Goal: Task Accomplishment & Management: Manage account settings

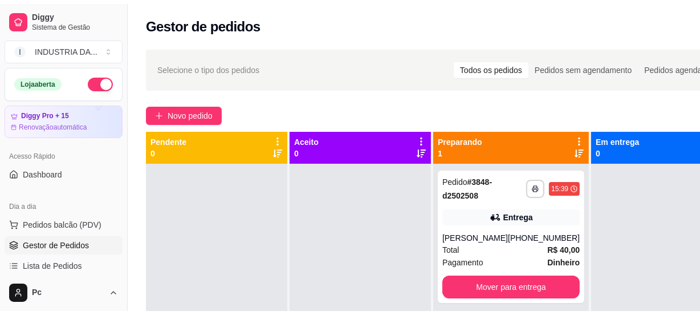
scroll to position [40, 0]
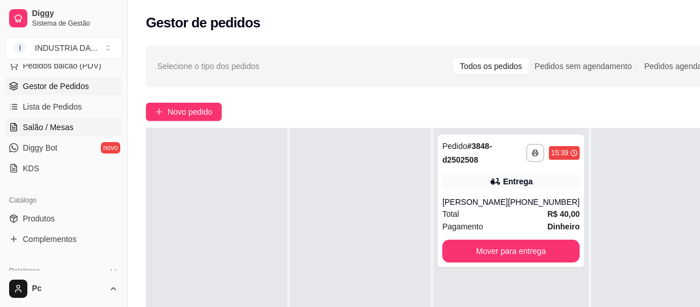
click at [56, 124] on span "Salão / Mesas" at bounding box center [48, 126] width 51 height 11
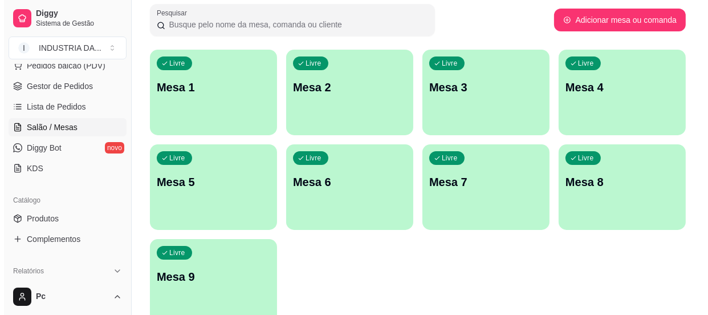
scroll to position [129, 0]
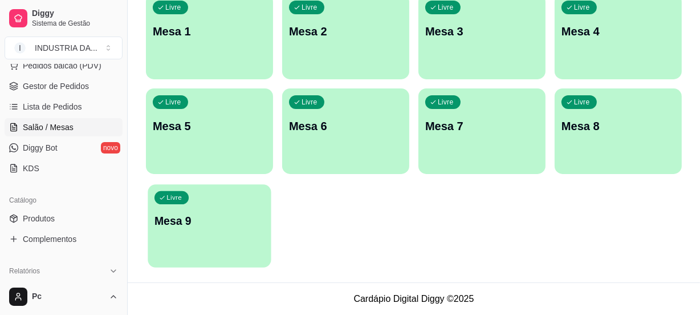
click at [170, 211] on div "Livre Mesa 9" at bounding box center [209, 219] width 123 height 70
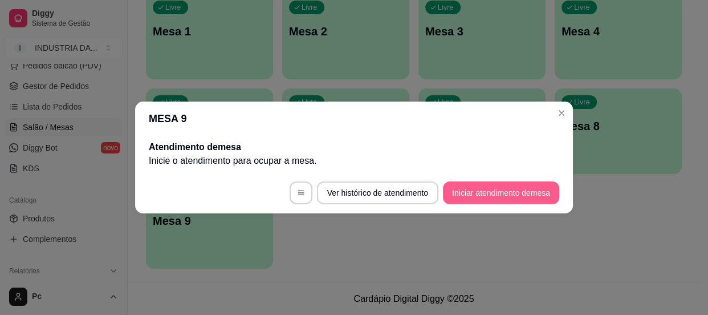
click at [505, 184] on button "Iniciar atendimento de mesa" at bounding box center [501, 192] width 116 height 23
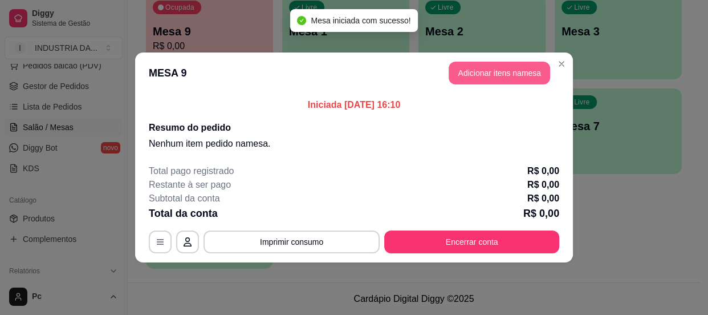
click at [468, 72] on button "Adicionar itens na mesa" at bounding box center [499, 73] width 101 height 23
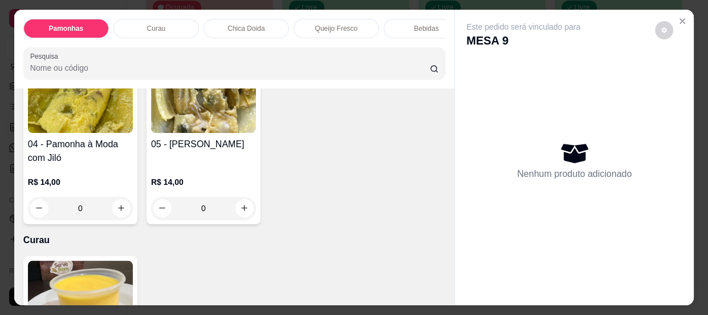
scroll to position [0, 0]
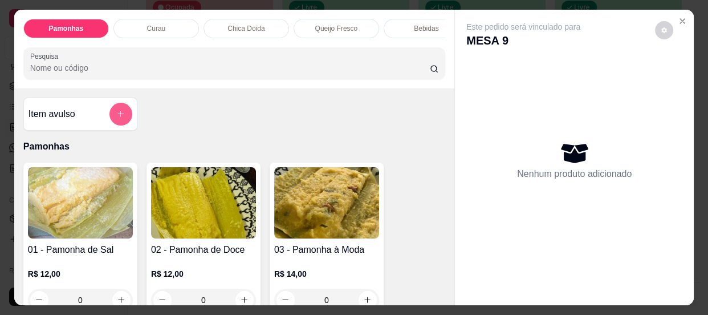
click at [117, 111] on button "add-separate-item" at bounding box center [120, 114] width 23 height 23
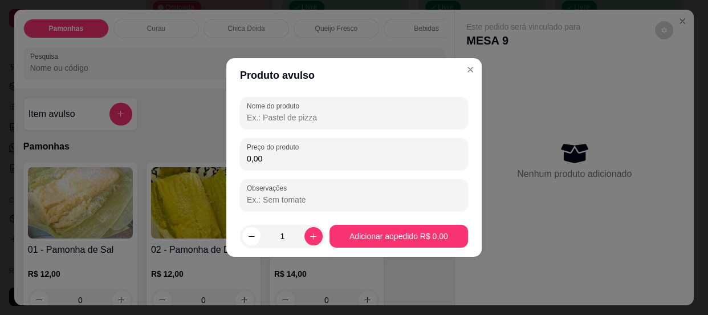
click at [303, 114] on input "Nome do produto" at bounding box center [354, 117] width 214 height 11
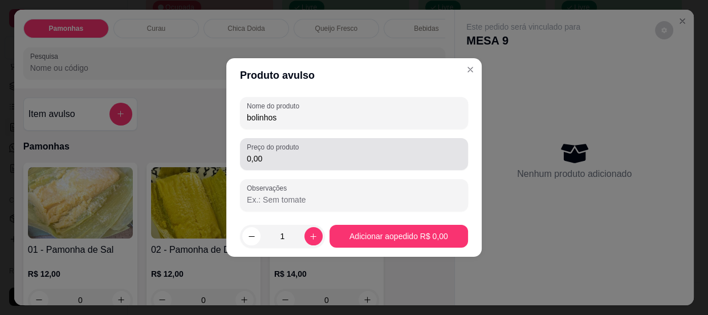
type input "bolinhos"
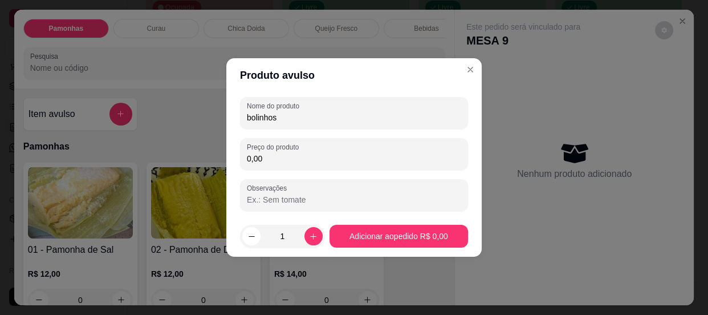
click at [286, 161] on input "0,00" at bounding box center [354, 158] width 214 height 11
type input "3,50"
click at [310, 240] on button "increase-product-quantity" at bounding box center [313, 236] width 18 height 18
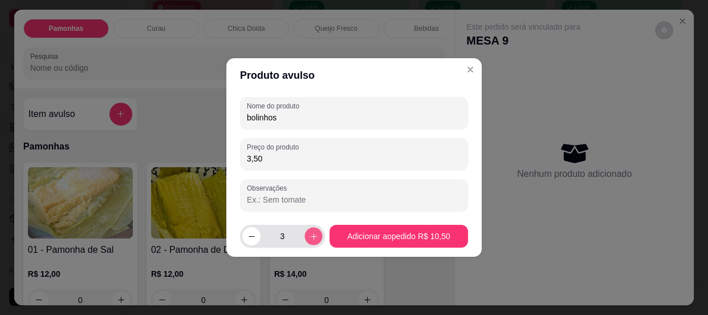
type input "4"
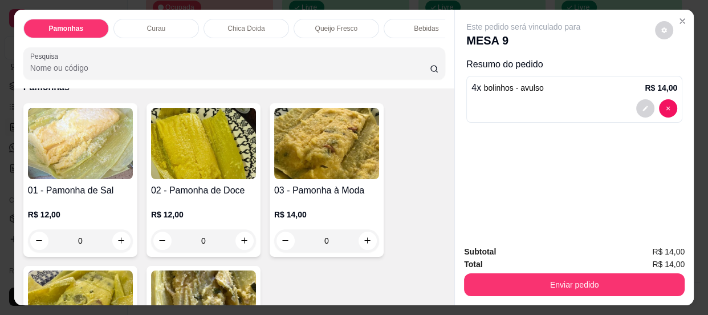
scroll to position [103, 0]
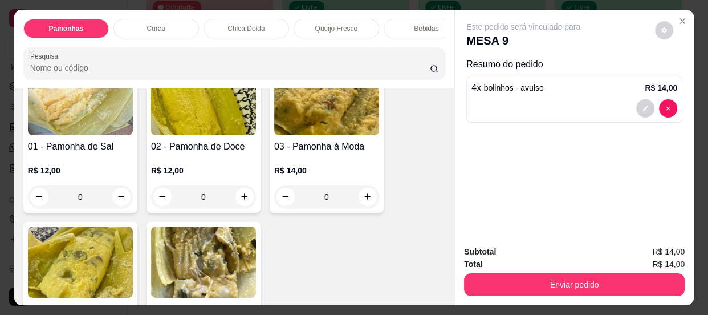
click at [84, 205] on input "0" at bounding box center [80, 196] width 64 height 23
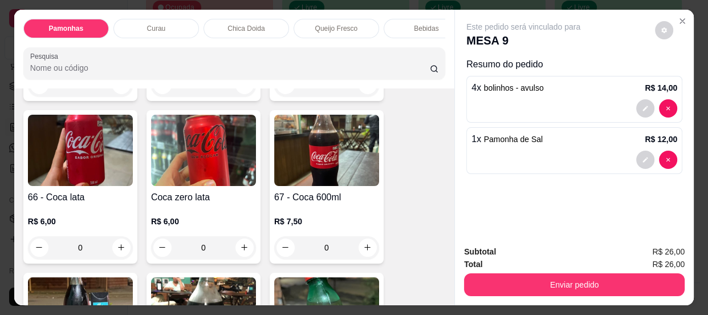
scroll to position [1037, 0]
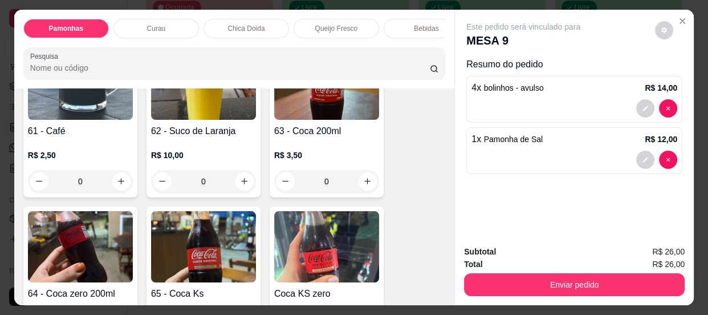
type input "1"
click at [214, 188] on input "0" at bounding box center [204, 181] width 64 height 23
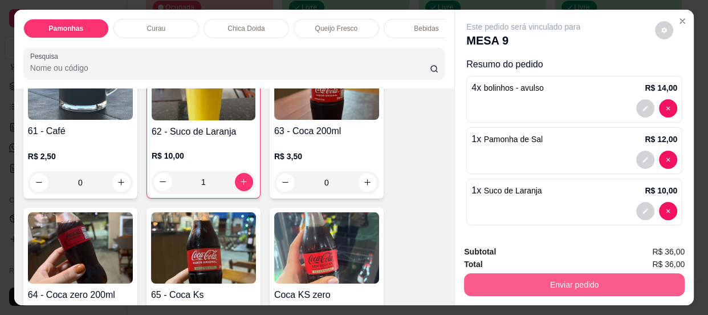
type input "1"
click at [582, 279] on button "Enviar pedido" at bounding box center [574, 284] width 221 height 23
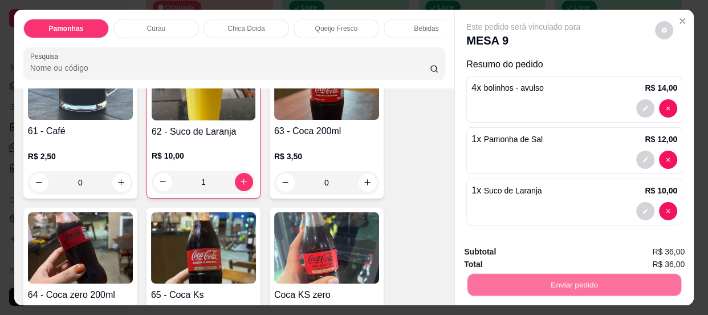
click at [644, 250] on button "Enviar pedido" at bounding box center [655, 252] width 63 height 21
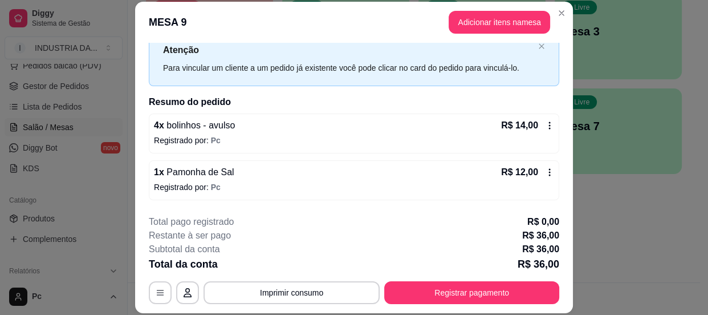
scroll to position [82, 0]
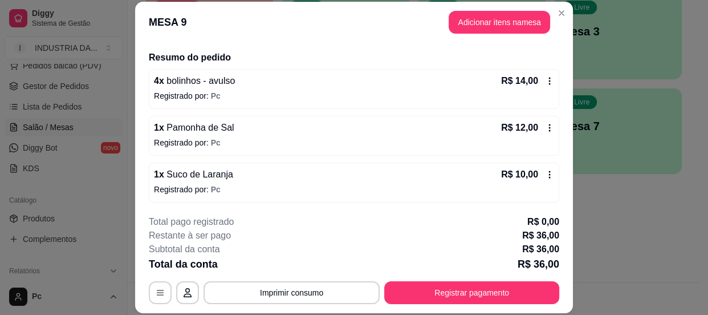
click at [239, 133] on div "1 x Pamonha de Sal R$ 12,00" at bounding box center [354, 128] width 400 height 14
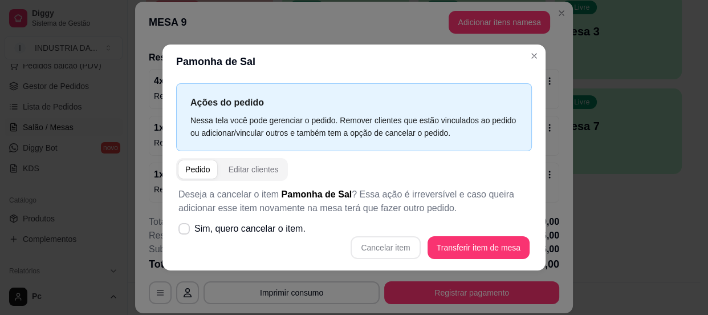
click at [213, 213] on p "Deseja a cancelar o item Pamonha de Sal ? Essa ação é irreversível e caso queir…" at bounding box center [353, 201] width 351 height 27
click at [220, 221] on label "Sim, quero cancelar o item." at bounding box center [242, 228] width 136 height 23
click at [185, 231] on input "Sim, quero cancelar o item." at bounding box center [181, 234] width 7 height 7
checkbox input "true"
click at [403, 250] on button "Cancelar item" at bounding box center [386, 247] width 70 height 23
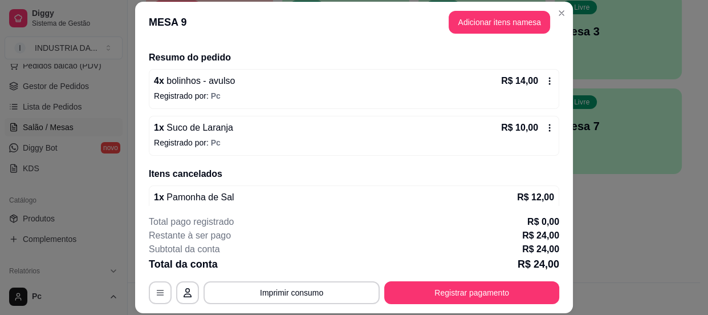
click at [486, 10] on header "MESA 9 Adicionar itens na mesa" at bounding box center [354, 22] width 438 height 41
click at [492, 17] on button "Adicionar itens na mesa" at bounding box center [499, 22] width 98 height 22
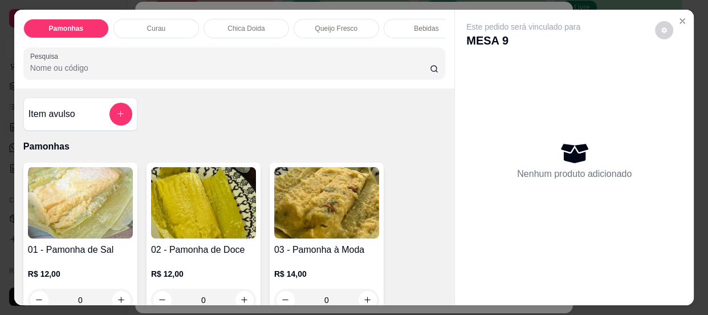
scroll to position [103, 0]
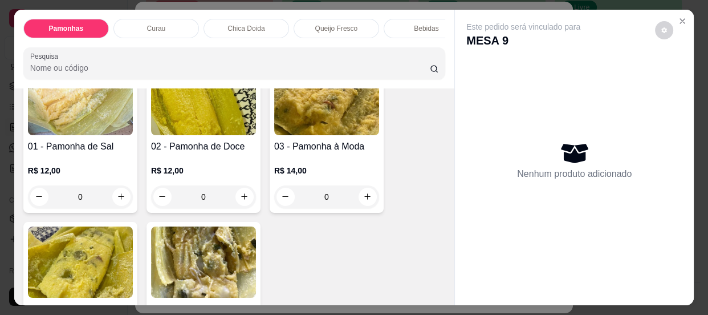
click at [79, 198] on input "0" at bounding box center [80, 196] width 64 height 23
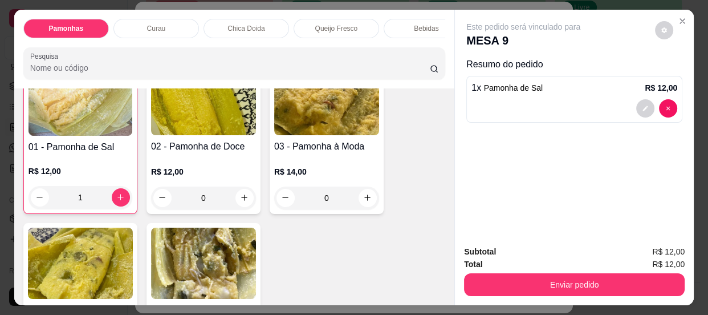
scroll to position [104, 0]
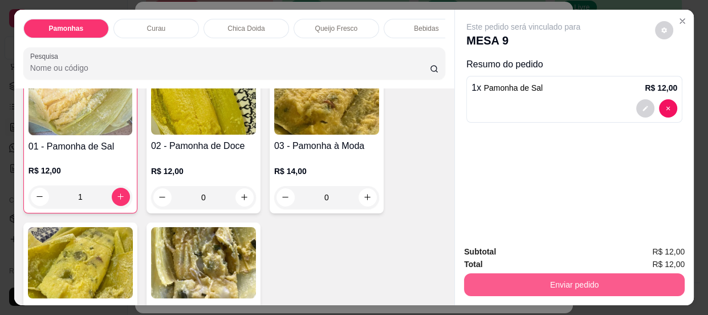
type input "1"
click at [574, 283] on button "Enviar pedido" at bounding box center [574, 284] width 221 height 23
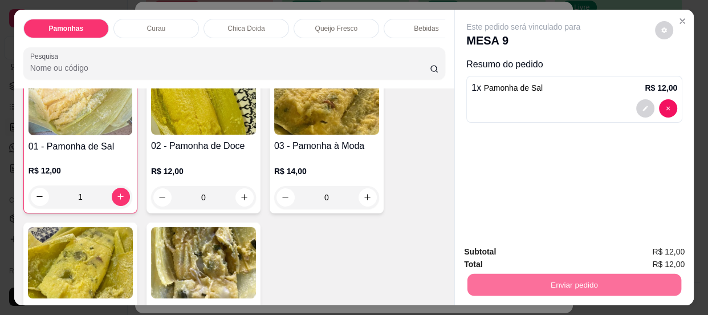
click at [641, 251] on button "Enviar pedido" at bounding box center [655, 253] width 64 height 22
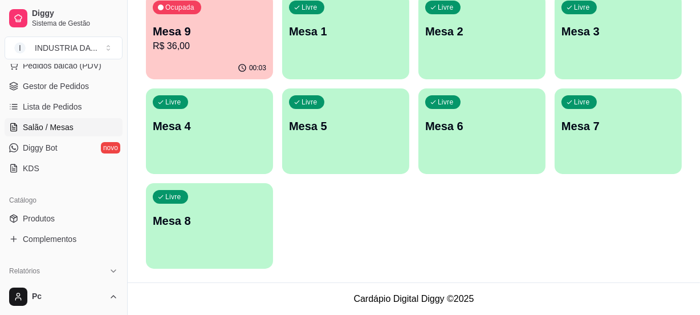
click at [205, 51] on p "R$ 36,00" at bounding box center [209, 46] width 113 height 14
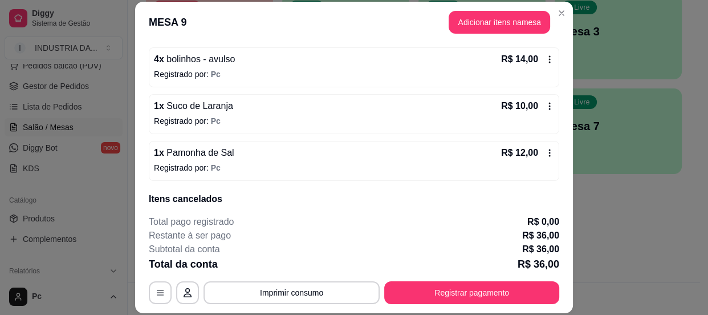
scroll to position [147, 0]
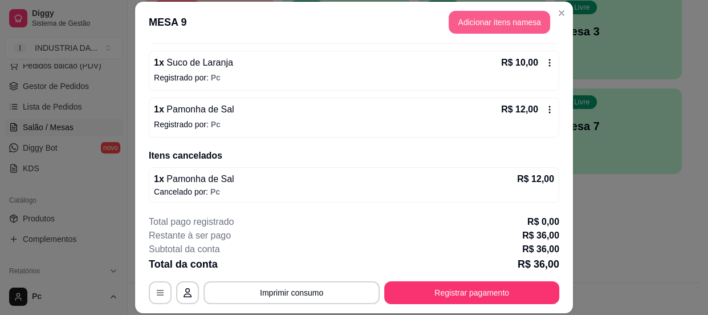
click at [473, 26] on button "Adicionar itens na mesa" at bounding box center [499, 22] width 101 height 23
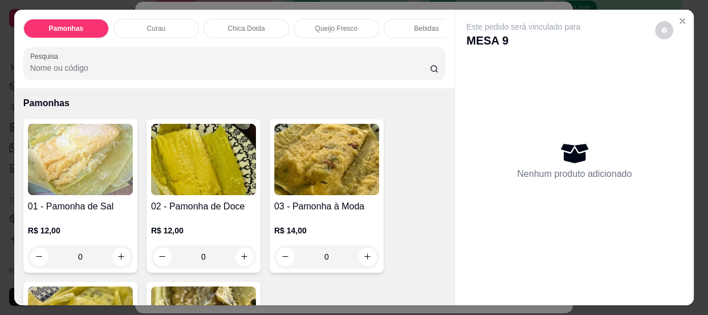
scroll to position [0, 0]
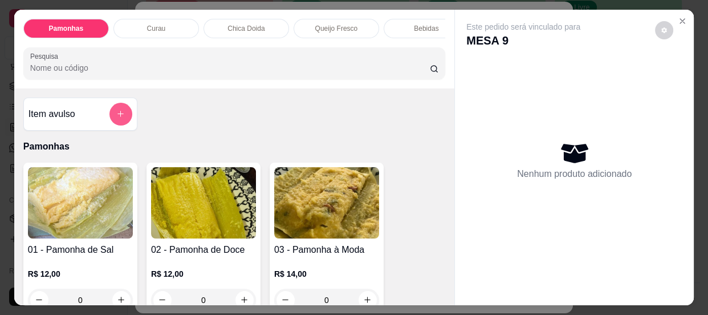
click at [119, 114] on icon "add-separate-item" at bounding box center [120, 113] width 9 height 9
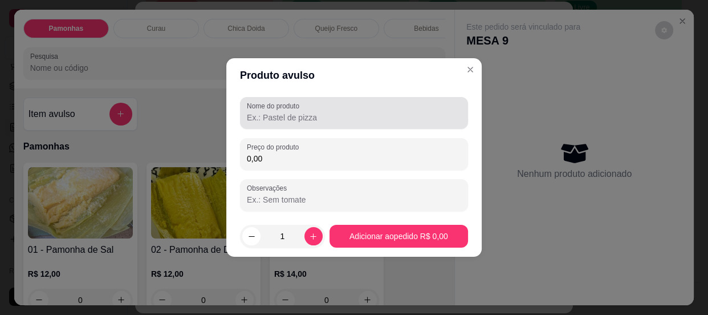
click at [315, 114] on input "Nome do produto" at bounding box center [354, 117] width 214 height 11
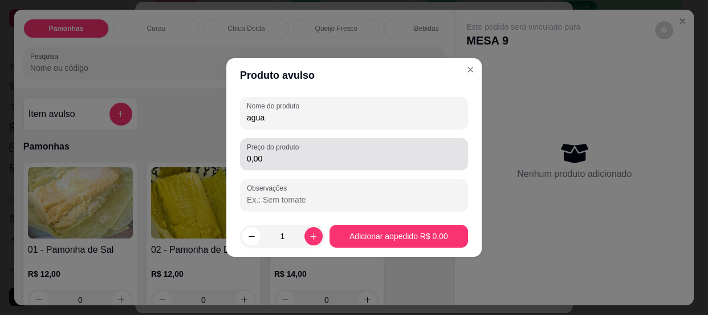
type input "agua"
click at [304, 154] on input "0,00" at bounding box center [354, 158] width 214 height 11
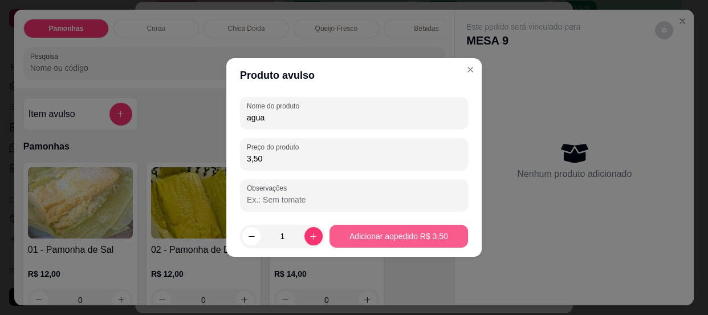
type input "3,50"
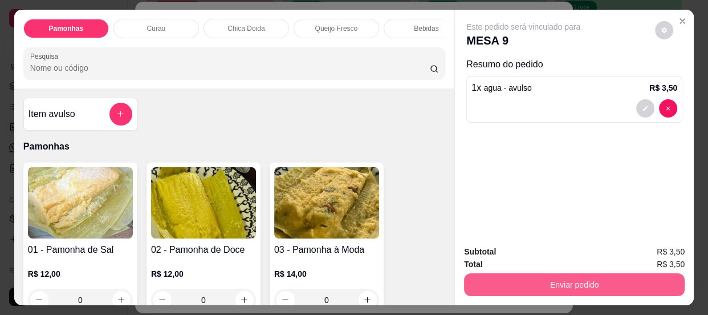
click at [551, 276] on button "Enviar pedido" at bounding box center [574, 284] width 221 height 23
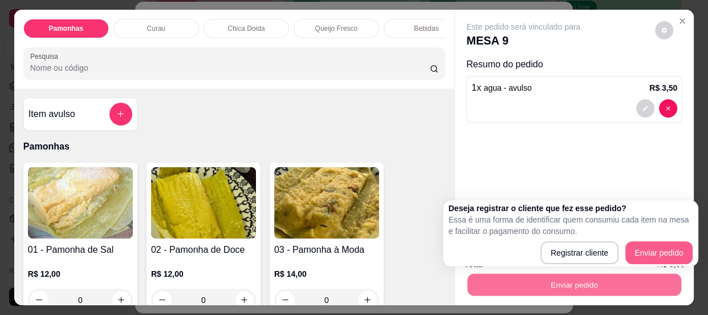
click at [650, 226] on p "Essa é uma forma de identificar quem consumiu cada item na mesa e facilitar o p…" at bounding box center [571, 225] width 244 height 23
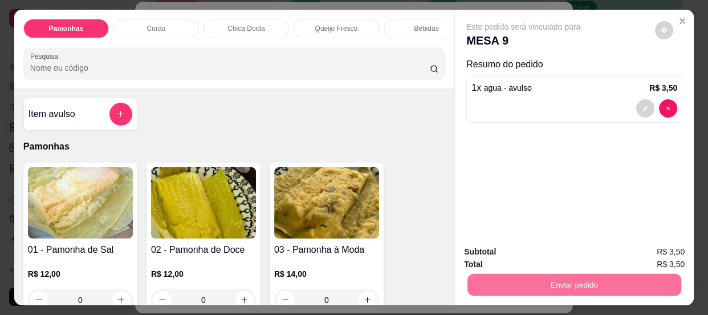
click at [646, 245] on button "Enviar pedido" at bounding box center [655, 252] width 63 height 21
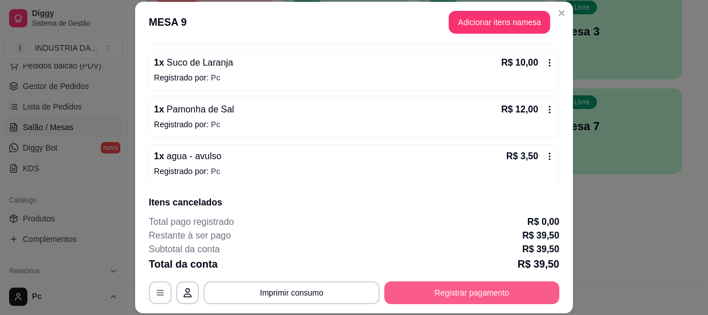
click at [540, 291] on button "Registrar pagamento" at bounding box center [471, 292] width 175 height 23
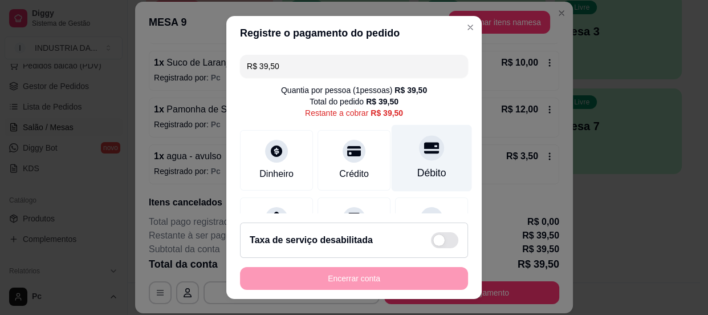
click at [427, 154] on div "Débito" at bounding box center [432, 157] width 80 height 67
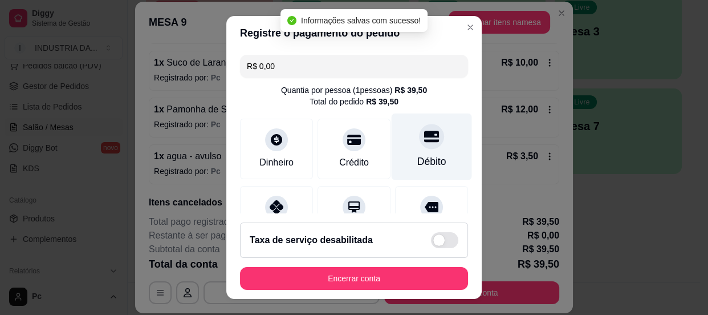
type input "R$ 0,00"
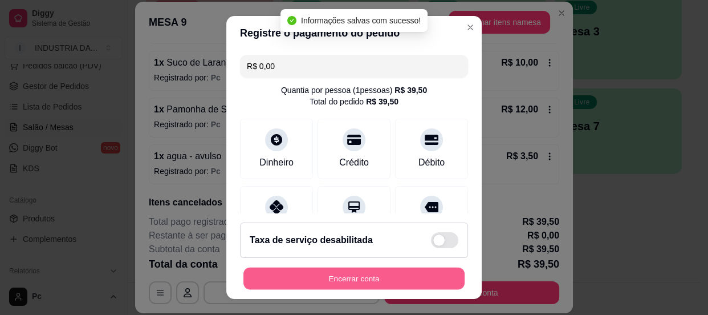
click at [406, 284] on button "Encerrar conta" at bounding box center [353, 278] width 221 height 22
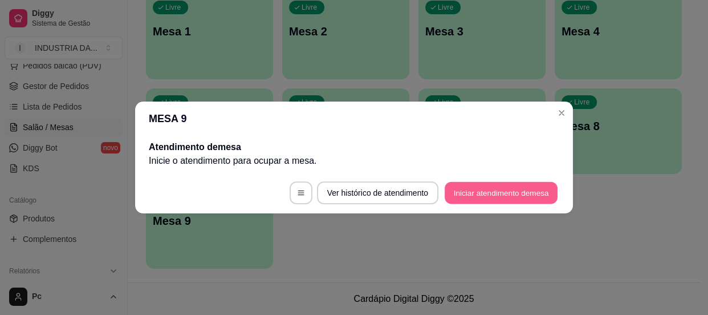
click at [523, 196] on button "Iniciar atendimento de mesa" at bounding box center [501, 193] width 113 height 22
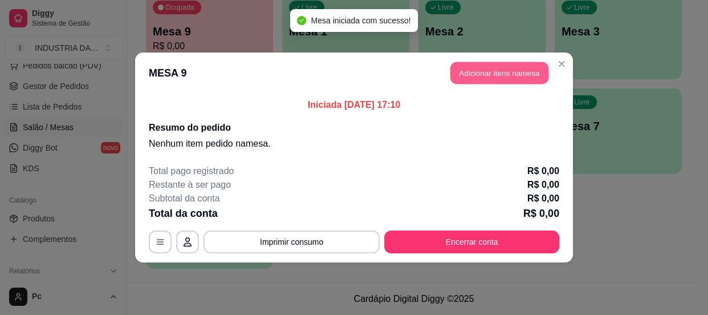
click at [497, 76] on button "Adicionar itens na mesa" at bounding box center [499, 73] width 98 height 22
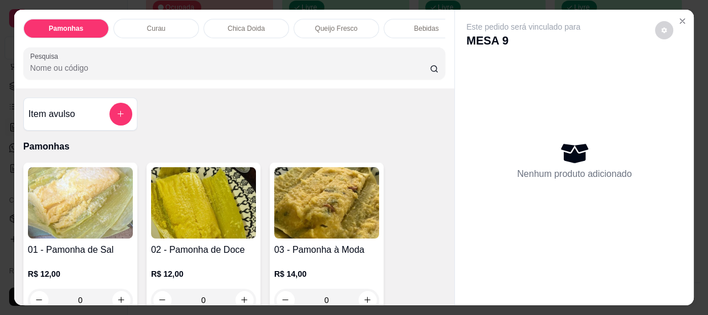
scroll to position [51, 0]
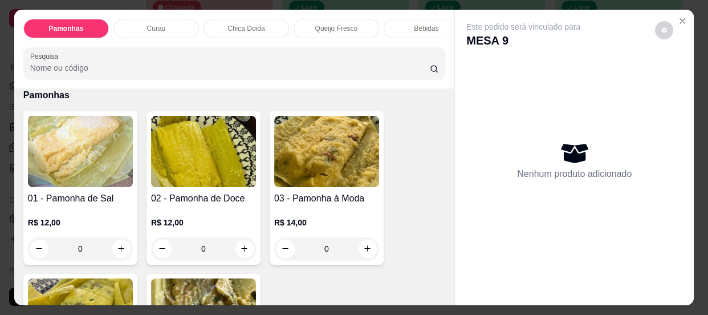
drag, startPoint x: 212, startPoint y: 257, endPoint x: 147, endPoint y: 208, distance: 81.0
click at [217, 255] on input "0" at bounding box center [204, 248] width 64 height 23
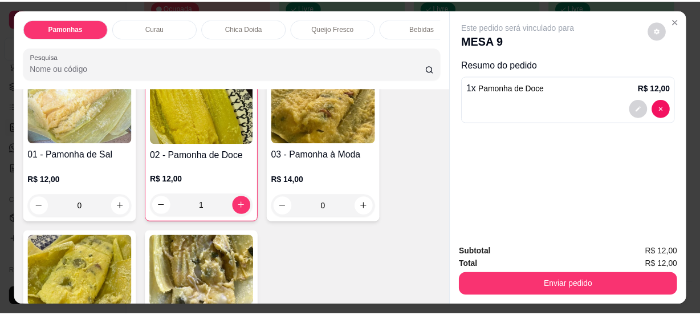
scroll to position [103, 0]
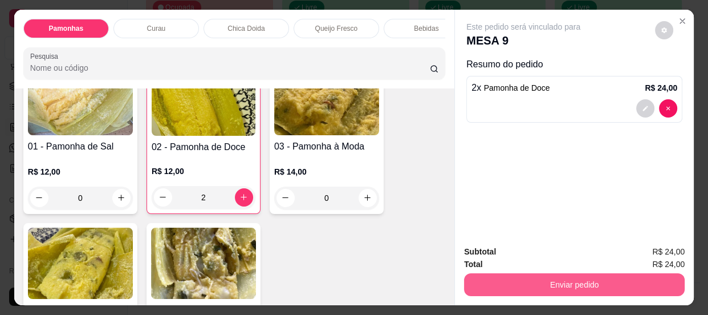
type input "2"
click at [539, 274] on button "Enviar pedido" at bounding box center [574, 285] width 214 height 22
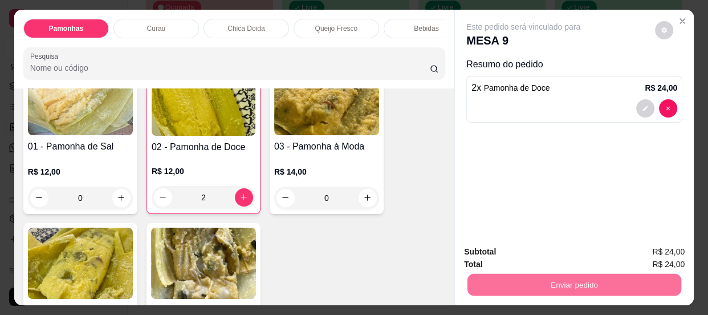
click at [646, 245] on button "Enviar pedido" at bounding box center [655, 252] width 63 height 21
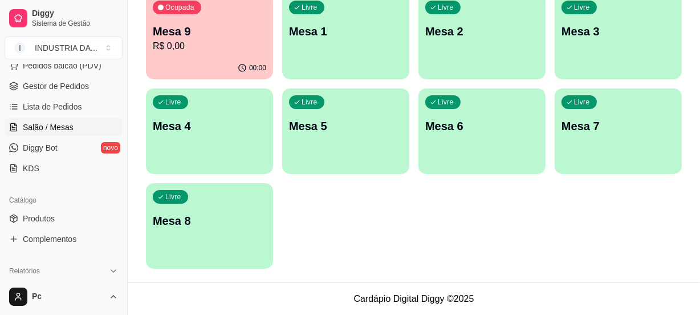
click at [251, 26] on p "Mesa 9" at bounding box center [209, 31] width 113 height 16
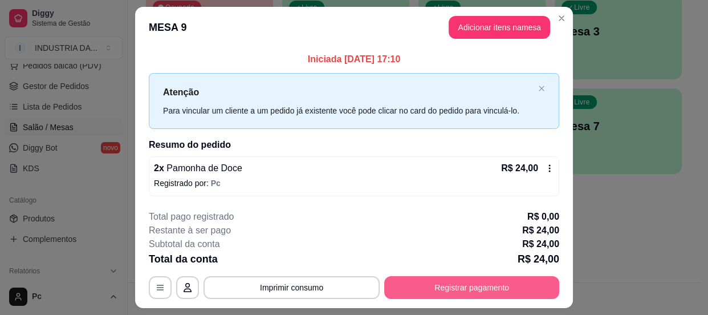
click at [421, 299] on footer "**********" at bounding box center [354, 254] width 438 height 107
click at [439, 290] on button "Registrar pagamento" at bounding box center [472, 287] width 170 height 22
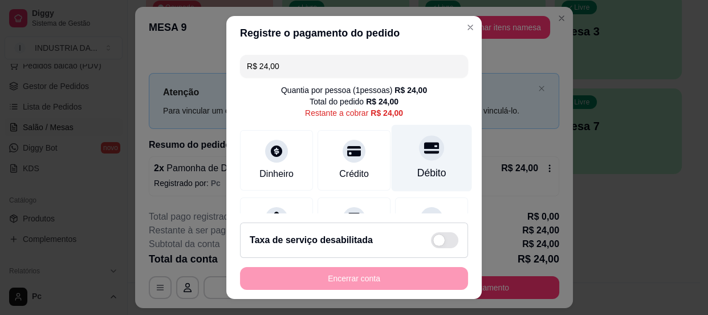
click at [428, 173] on div "Débito" at bounding box center [431, 172] width 29 height 15
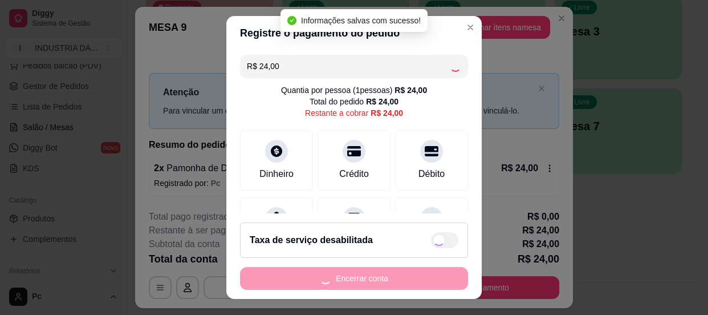
type input "R$ 0,00"
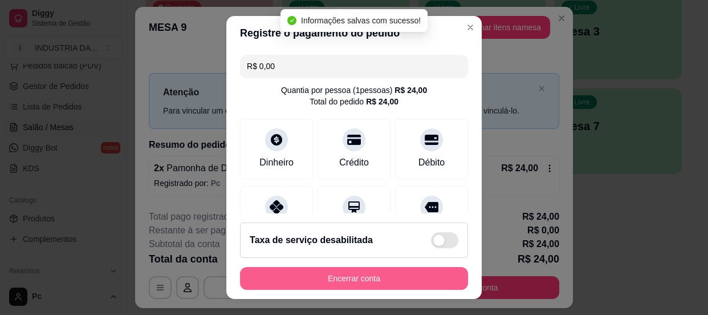
click at [444, 284] on button "Encerrar conta" at bounding box center [354, 278] width 228 height 23
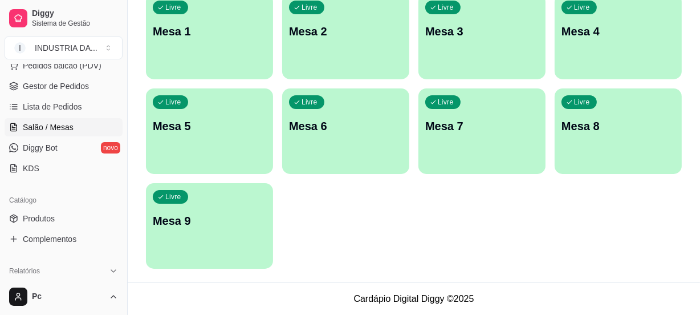
drag, startPoint x: 407, startPoint y: 276, endPoint x: 359, endPoint y: 232, distance: 65.3
click at [408, 276] on div "Todos Mesas Comandas Pesquisar Adicionar mesa ou comanda Livre Mesa 1 Livre Mes…" at bounding box center [414, 98] width 572 height 368
click at [53, 84] on span "Gestor de Pedidos" at bounding box center [56, 85] width 66 height 11
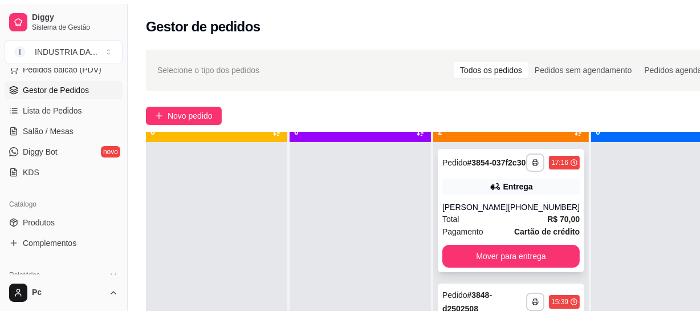
scroll to position [40, 0]
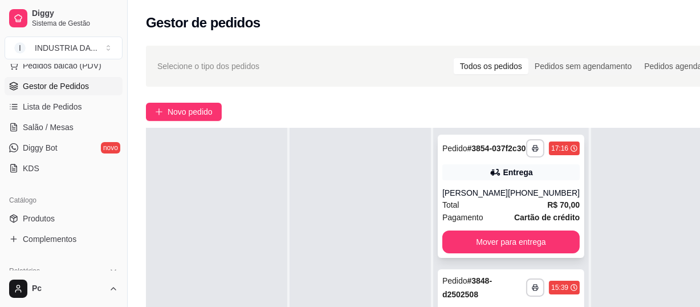
click at [520, 205] on div "Total R$ 70,00" at bounding box center [510, 204] width 137 height 13
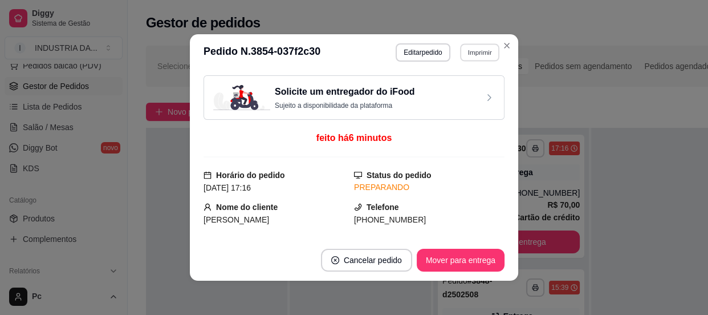
click at [471, 50] on button "Imprimir" at bounding box center [479, 52] width 39 height 18
click at [471, 88] on button "PAMONHAA" at bounding box center [456, 92] width 80 height 18
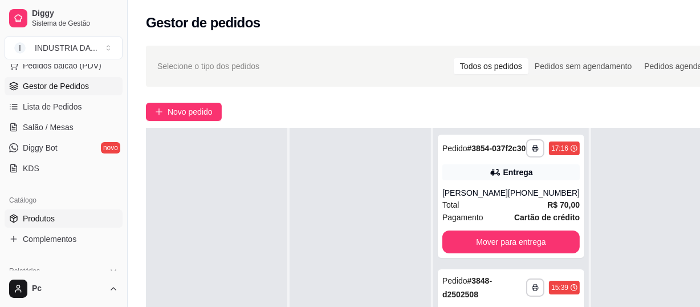
click at [58, 216] on link "Produtos" at bounding box center [64, 218] width 118 height 18
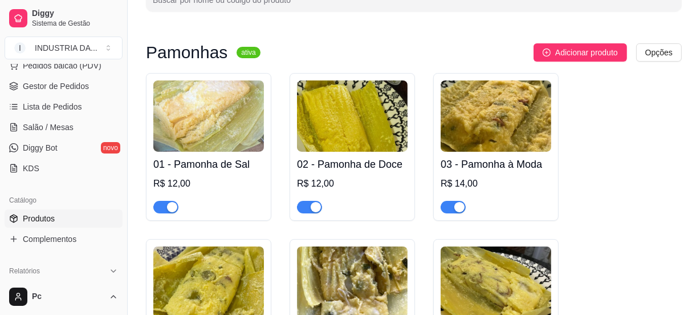
scroll to position [155, 0]
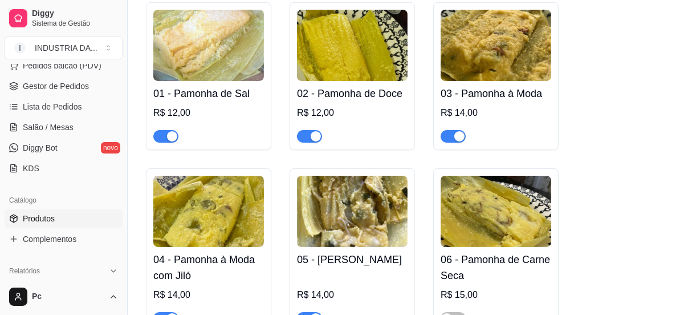
click at [445, 136] on span "button" at bounding box center [453, 136] width 25 height 13
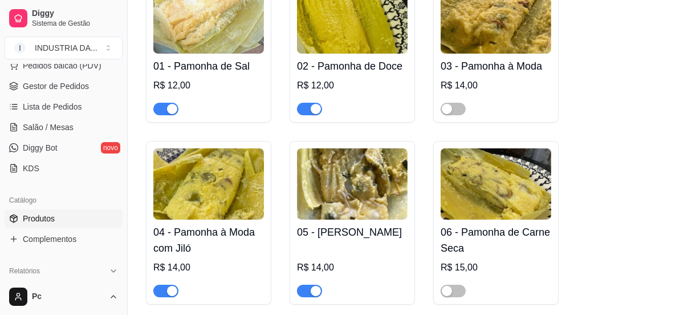
scroll to position [207, 0]
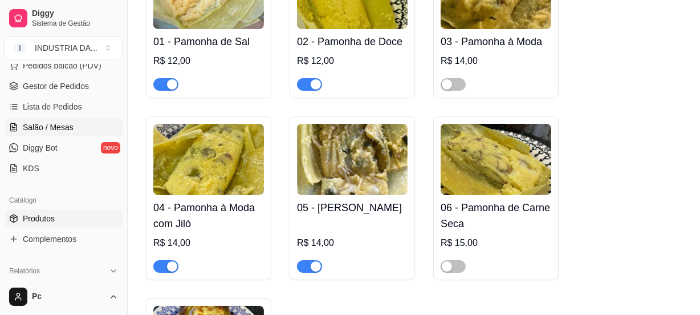
click at [33, 123] on span "Salão / Mesas" at bounding box center [48, 126] width 51 height 11
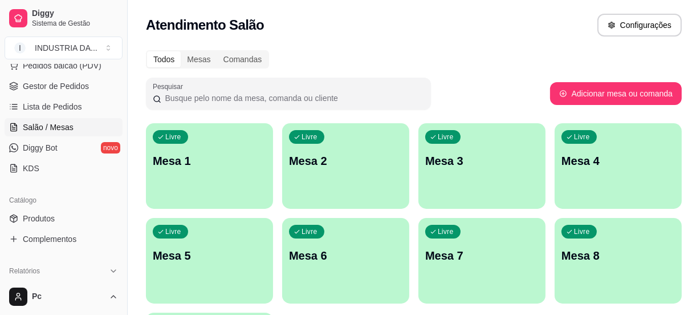
click at [317, 139] on span "Livre" at bounding box center [309, 136] width 19 height 9
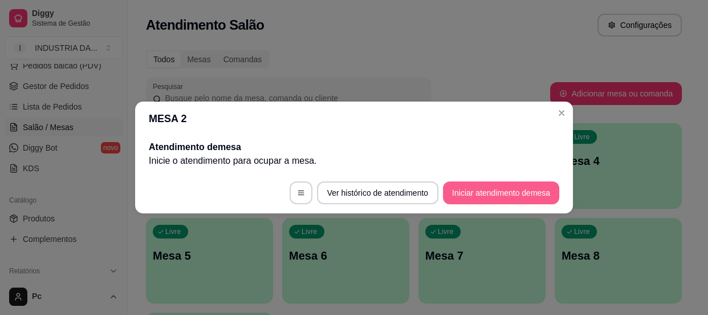
click at [520, 202] on button "Iniciar atendimento de mesa" at bounding box center [501, 192] width 116 height 23
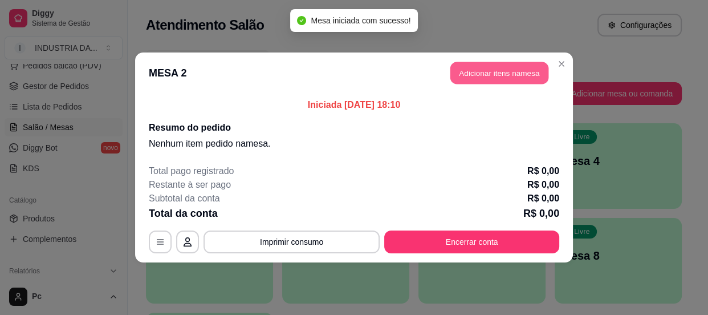
click at [482, 67] on button "Adicionar itens na mesa" at bounding box center [499, 73] width 98 height 22
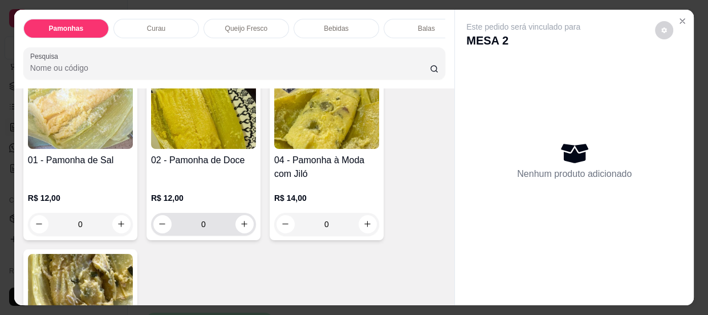
scroll to position [103, 0]
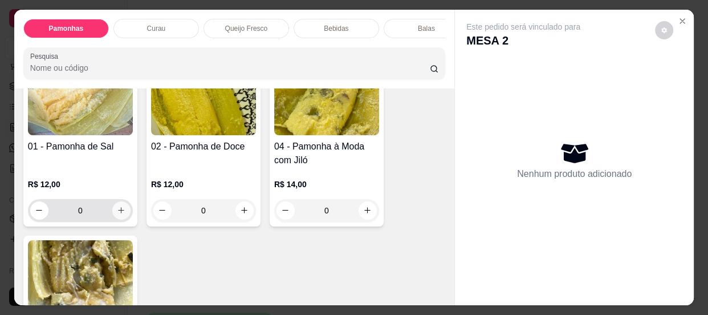
click at [117, 214] on icon "increase-product-quantity" at bounding box center [121, 210] width 9 height 9
type input "1"
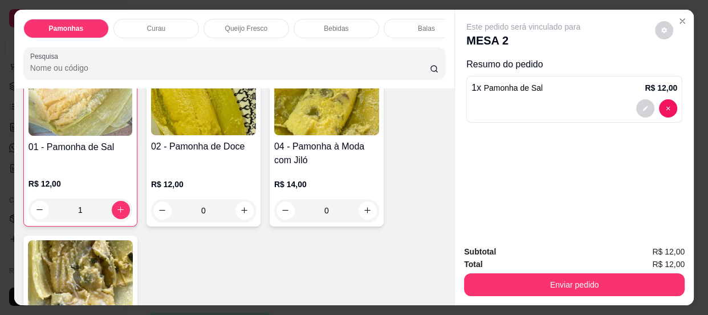
scroll to position [104, 0]
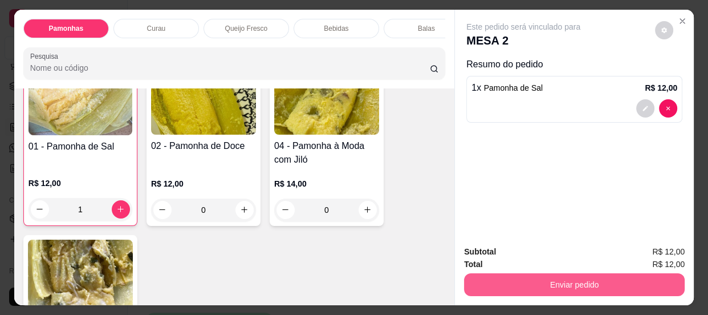
click at [600, 281] on button "Enviar pedido" at bounding box center [574, 284] width 221 height 23
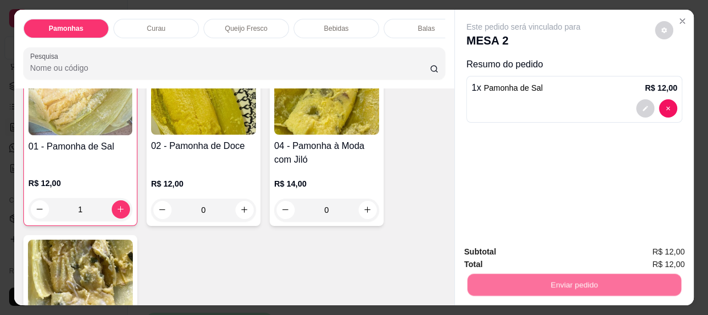
click at [648, 248] on button "Enviar pedido" at bounding box center [655, 252] width 63 height 21
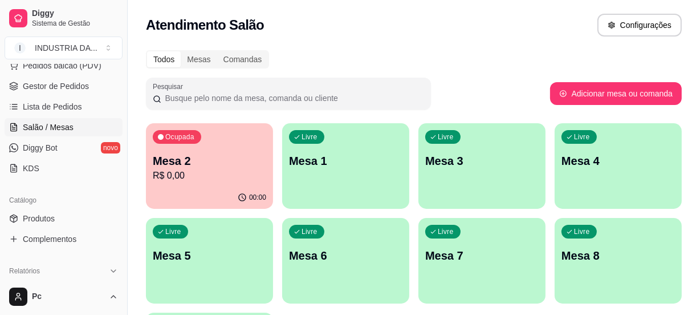
click at [328, 279] on div "Livre Mesa 6" at bounding box center [345, 254] width 127 height 72
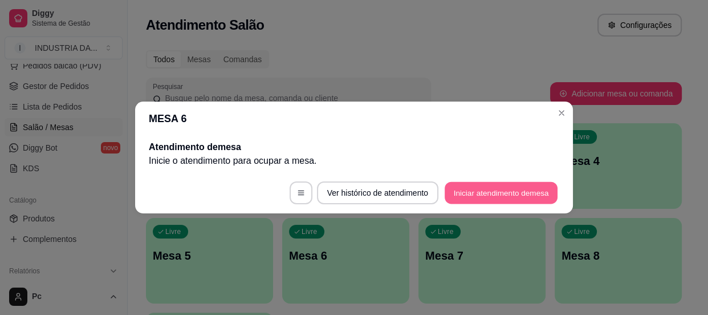
click at [526, 194] on button "Iniciar atendimento de mesa" at bounding box center [501, 193] width 113 height 22
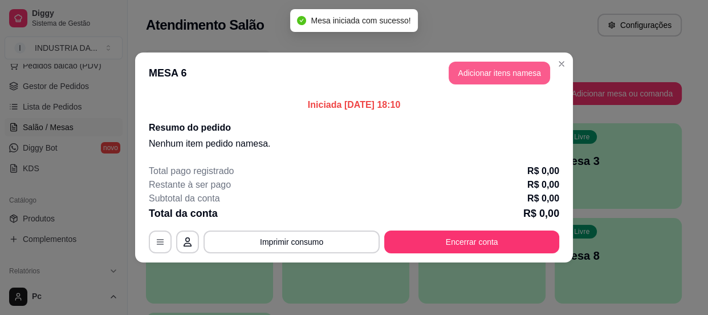
click at [480, 63] on button "Adicionar itens na mesa" at bounding box center [499, 73] width 101 height 23
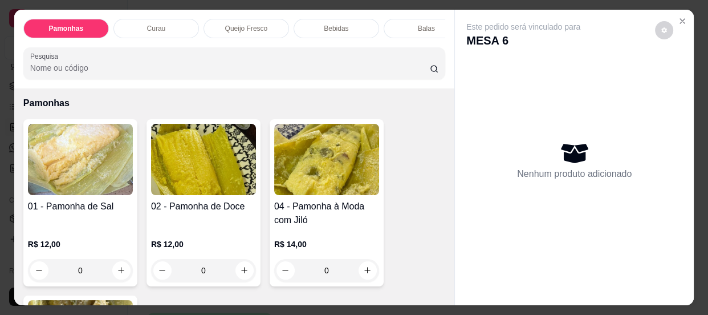
scroll to position [0, 0]
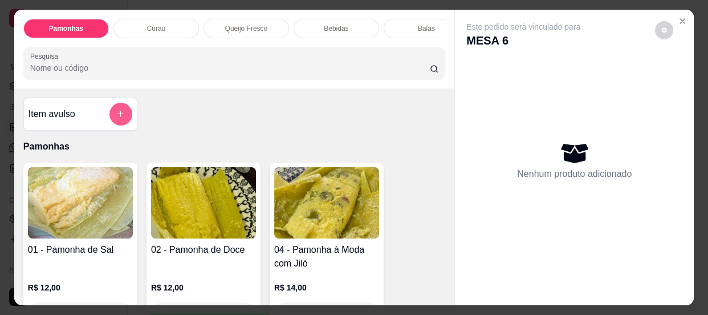
click at [118, 123] on button "add-separate-item" at bounding box center [120, 114] width 23 height 23
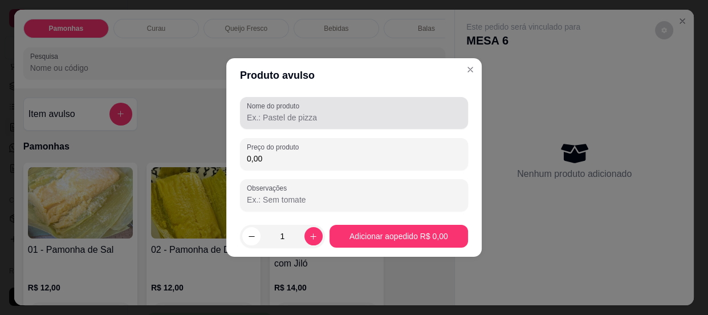
click at [316, 112] on input "Nome do produto" at bounding box center [354, 117] width 214 height 11
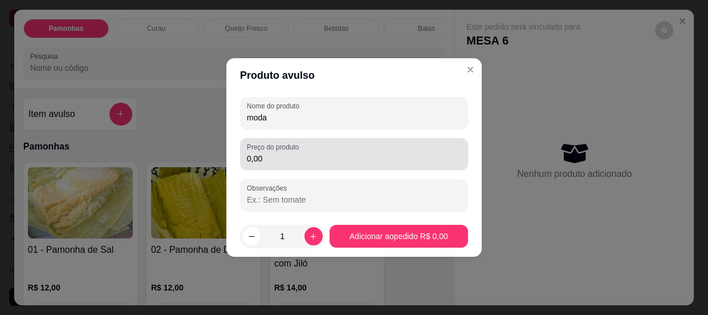
type input "moda"
click at [298, 159] on input "0,00" at bounding box center [354, 158] width 214 height 11
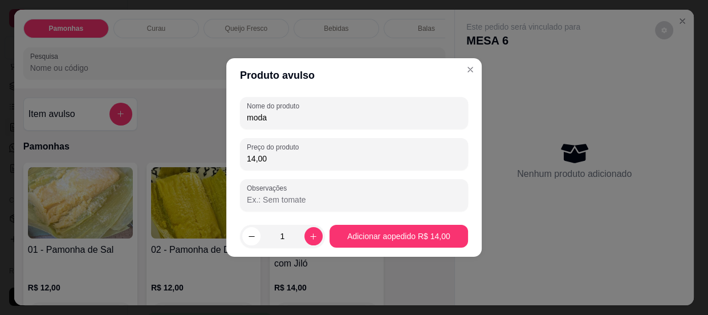
type input "14,00"
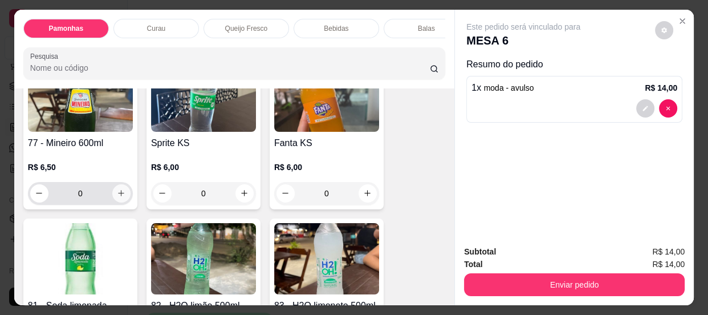
click at [120, 193] on icon "increase-product-quantity" at bounding box center [121, 193] width 9 height 9
type input "1"
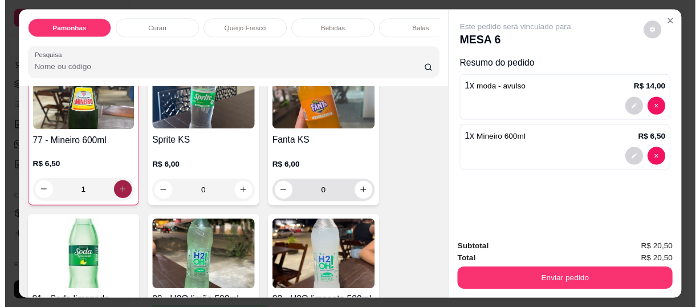
scroll to position [1814, 0]
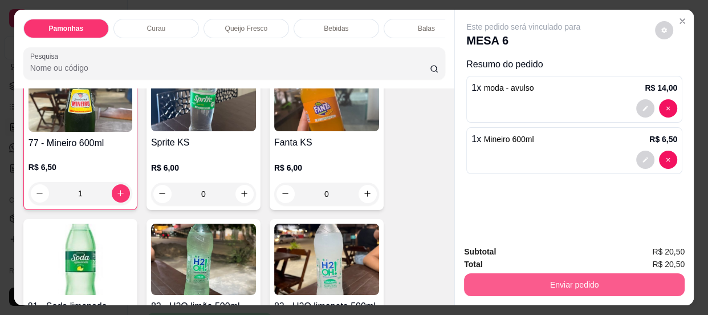
click at [531, 273] on button "Enviar pedido" at bounding box center [574, 284] width 221 height 23
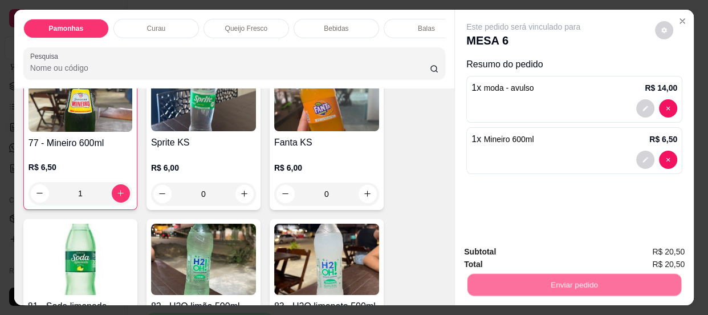
click at [668, 249] on button "Enviar pedido" at bounding box center [655, 253] width 64 height 22
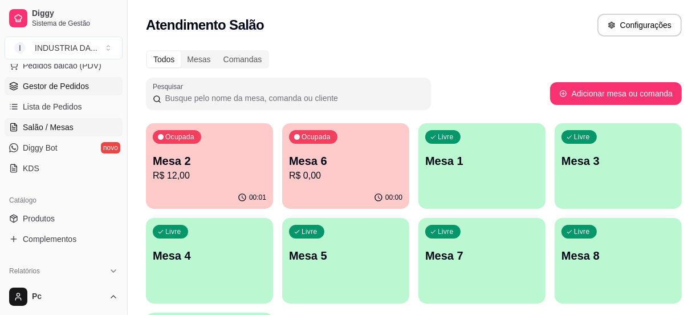
click at [39, 92] on link "Gestor de Pedidos" at bounding box center [64, 86] width 118 height 18
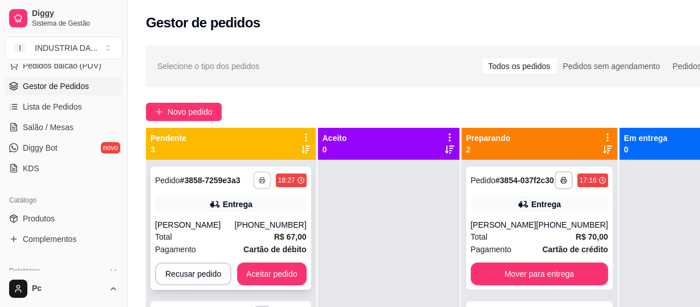
click at [265, 179] on icon "button" at bounding box center [262, 180] width 7 height 7
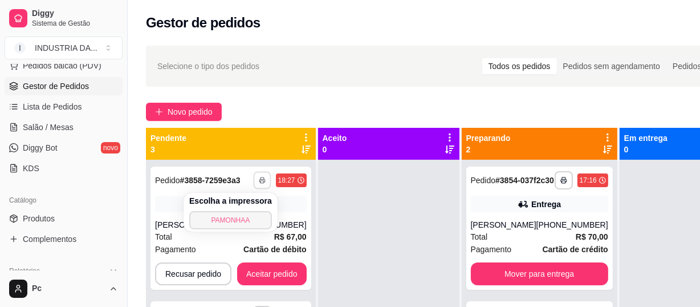
click at [223, 214] on button "PAMONHAA" at bounding box center [230, 220] width 83 height 18
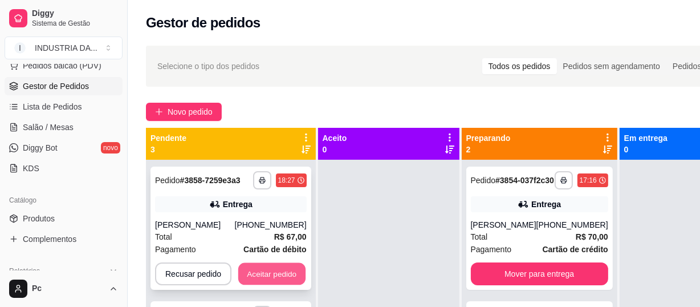
click at [286, 266] on button "Aceitar pedido" at bounding box center [271, 274] width 67 height 22
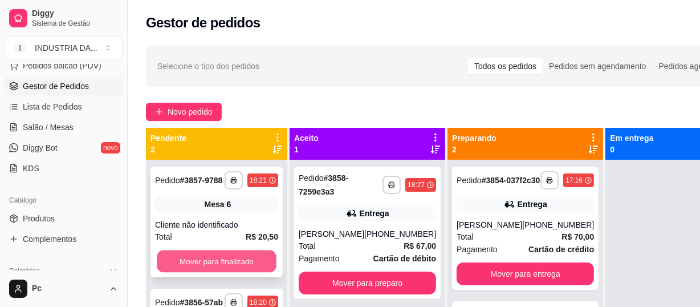
click at [242, 255] on button "Mover para finalizado" at bounding box center [217, 261] width 120 height 22
click at [241, 264] on button "Mover para finalizado" at bounding box center [217, 261] width 120 height 22
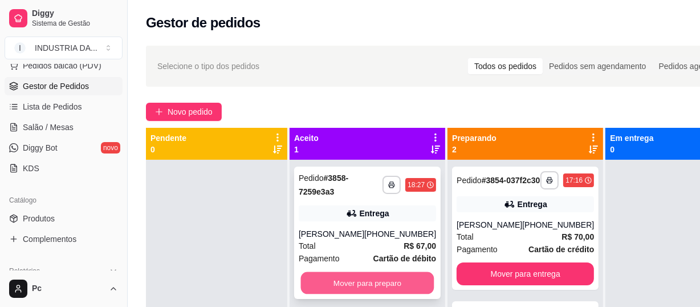
click at [375, 291] on button "Mover para preparo" at bounding box center [367, 283] width 133 height 22
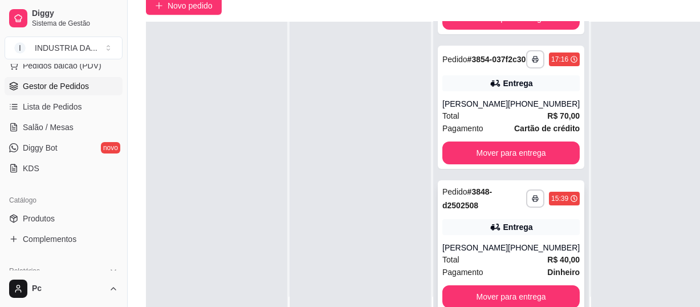
scroll to position [155, 0]
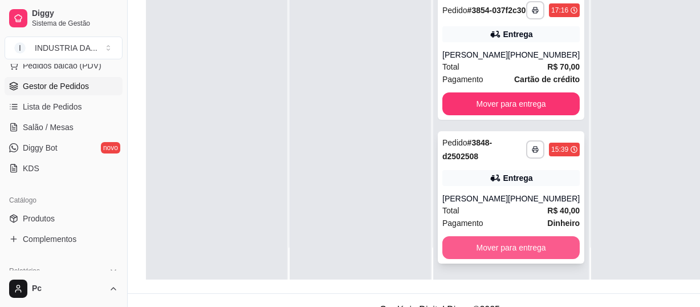
click at [528, 259] on button "Mover para entrega" at bounding box center [510, 247] width 137 height 23
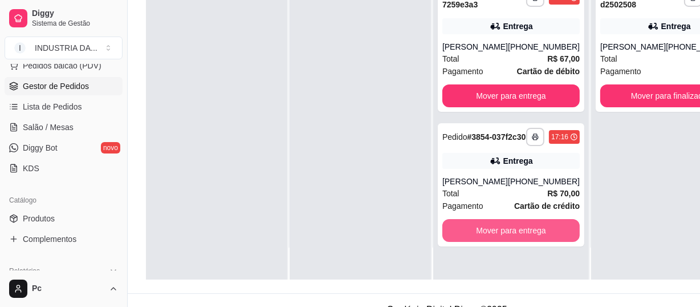
scroll to position [6, 0]
click at [528, 242] on button "Mover para entrega" at bounding box center [510, 230] width 137 height 23
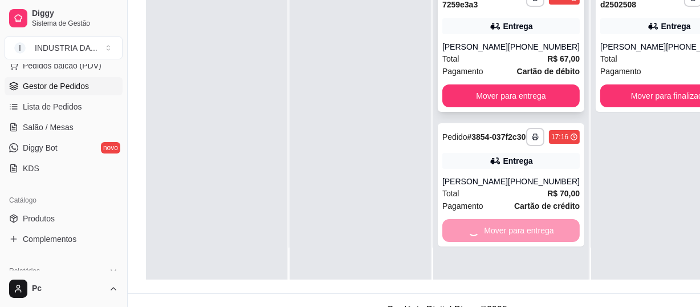
scroll to position [0, 0]
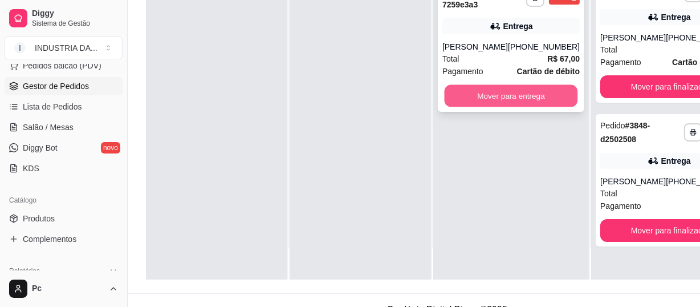
click at [502, 93] on button "Mover para entrega" at bounding box center [511, 96] width 133 height 22
